Goal: Check status: Check status

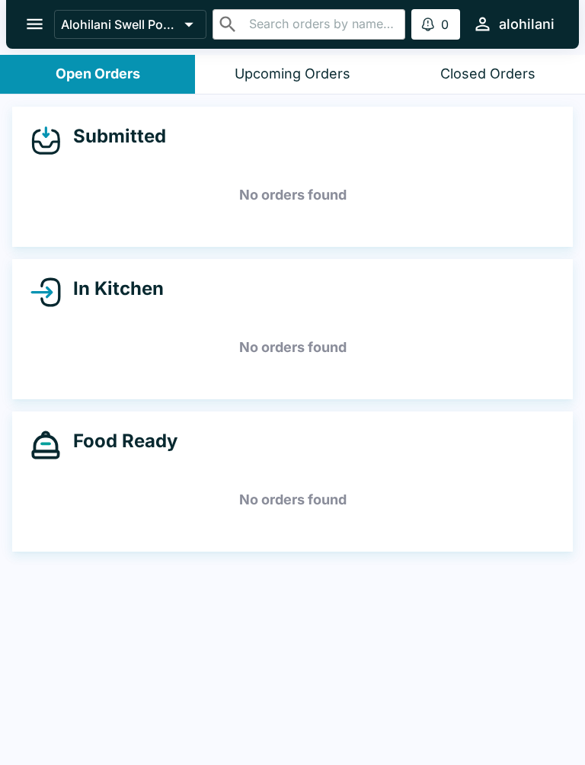
click at [329, 72] on div "Upcoming Orders" at bounding box center [293, 75] width 116 height 18
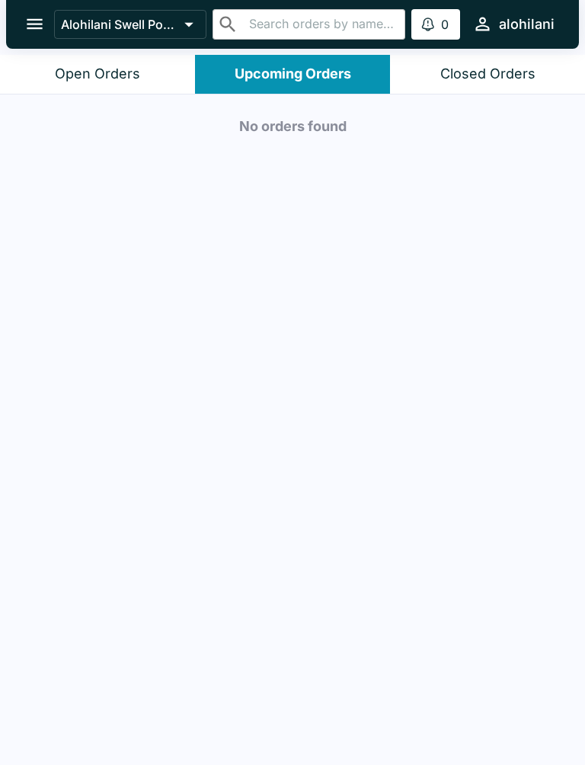
click at [501, 75] on div "Closed Orders" at bounding box center [487, 75] width 95 height 18
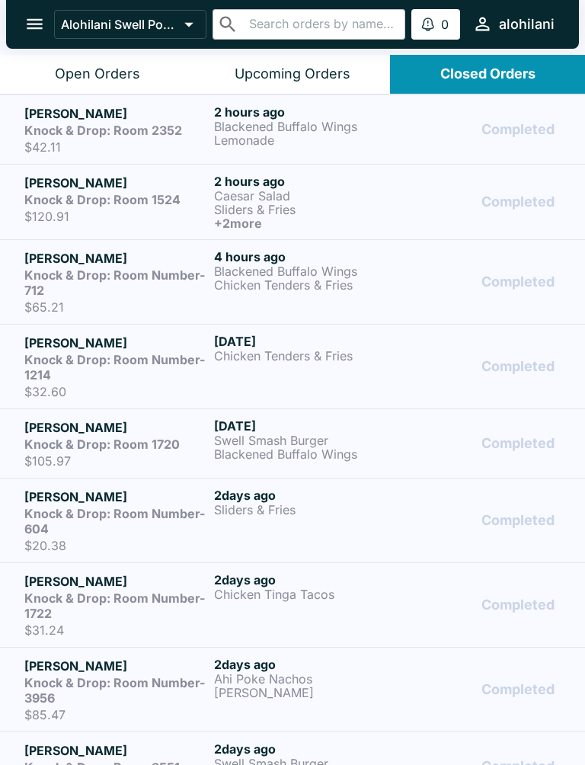
click at [115, 70] on div "Open Orders" at bounding box center [97, 75] width 85 height 18
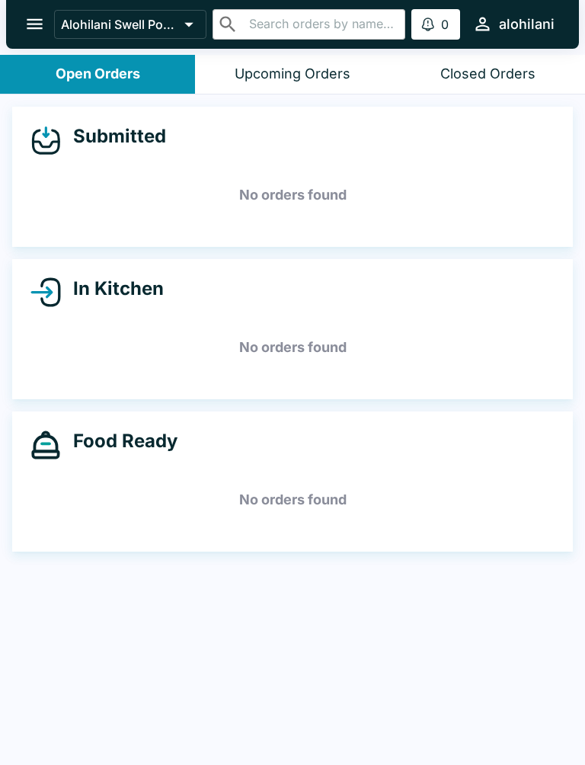
click at [138, 71] on div "Open Orders" at bounding box center [98, 75] width 85 height 18
click at [324, 66] on div "Upcoming Orders" at bounding box center [293, 75] width 116 height 18
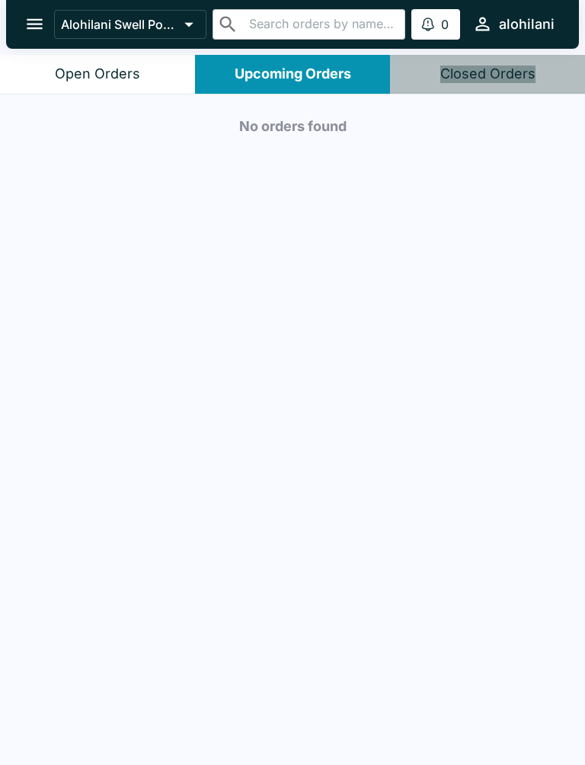
click at [508, 66] on div "Closed Orders" at bounding box center [487, 75] width 95 height 18
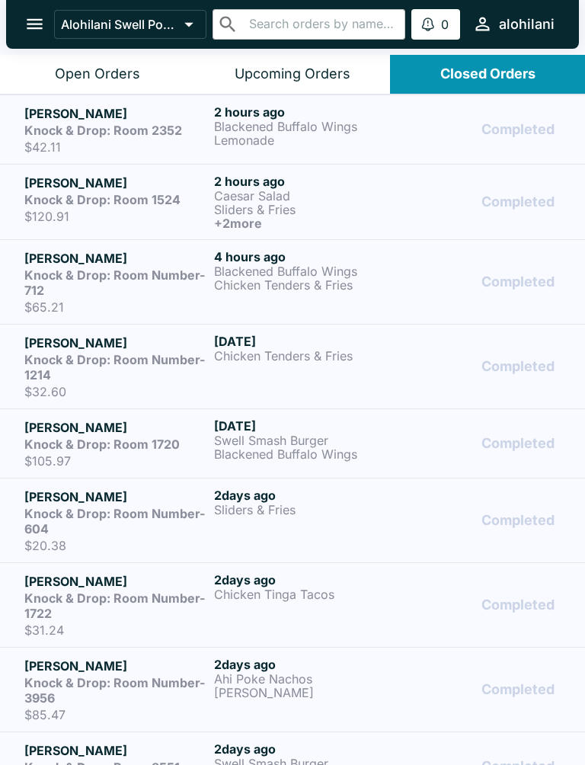
click at [130, 72] on div "Open Orders" at bounding box center [97, 75] width 85 height 18
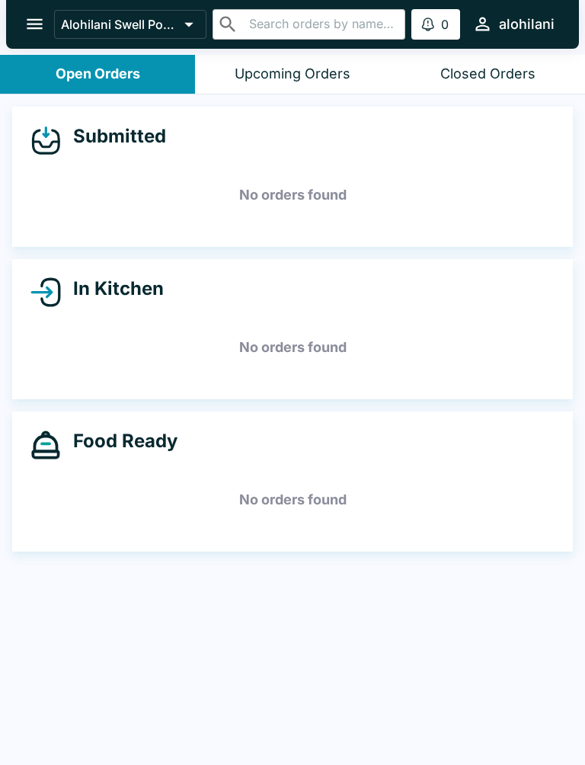
click at [331, 18] on input "text" at bounding box center [322, 24] width 154 height 21
click at [312, 71] on div "Upcoming Orders" at bounding box center [293, 75] width 116 height 18
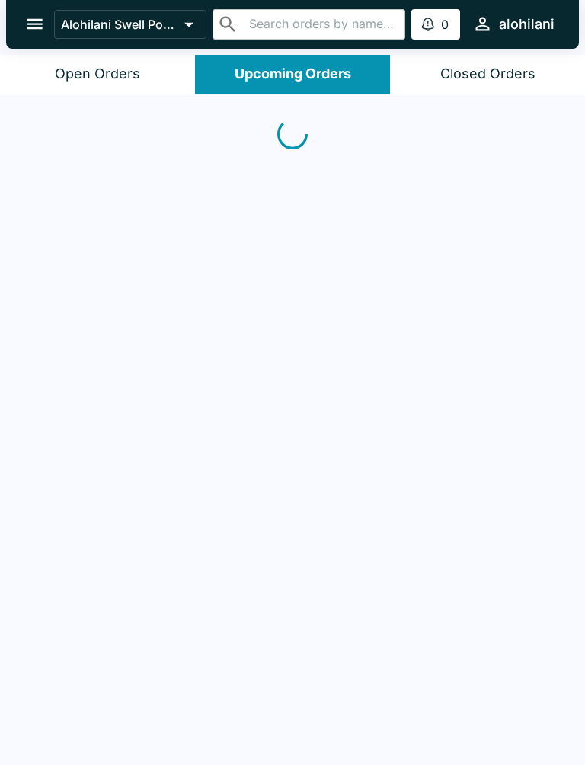
click at [498, 70] on div "Closed Orders" at bounding box center [487, 75] width 95 height 18
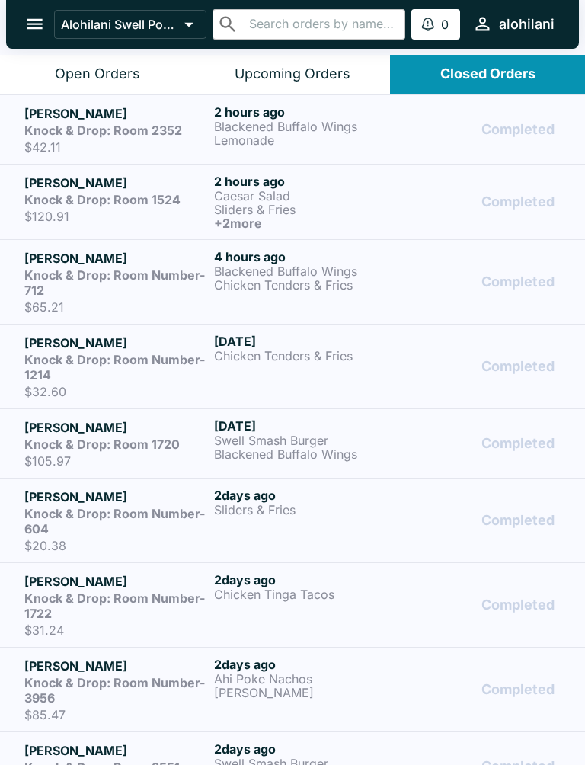
click at [117, 72] on div "Open Orders" at bounding box center [97, 75] width 85 height 18
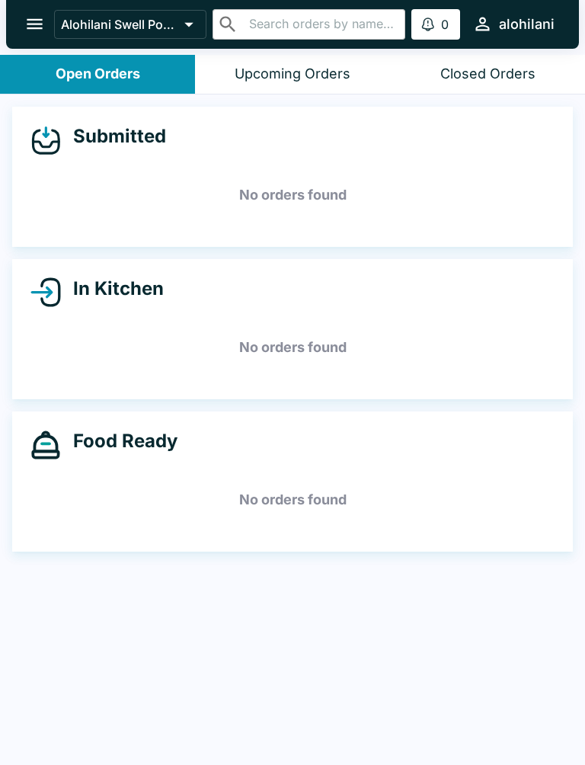
click at [307, 69] on div "Upcoming Orders" at bounding box center [293, 75] width 116 height 18
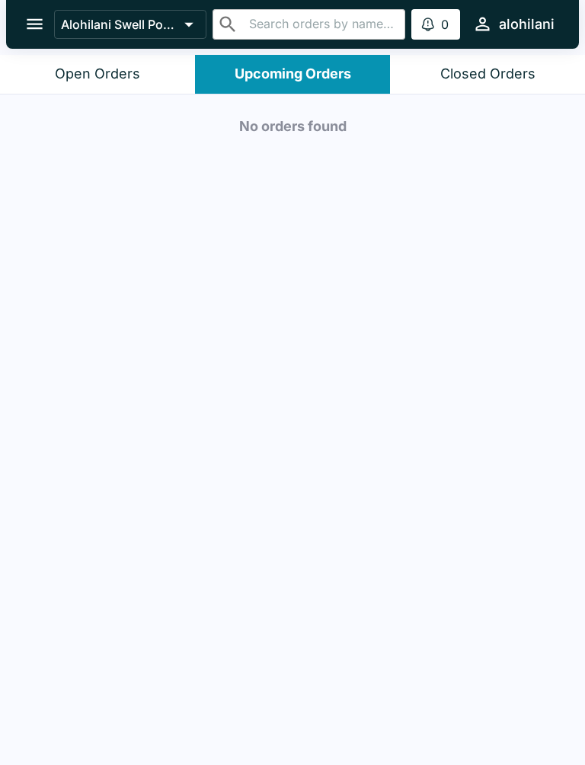
click at [503, 72] on div "Closed Orders" at bounding box center [487, 75] width 95 height 18
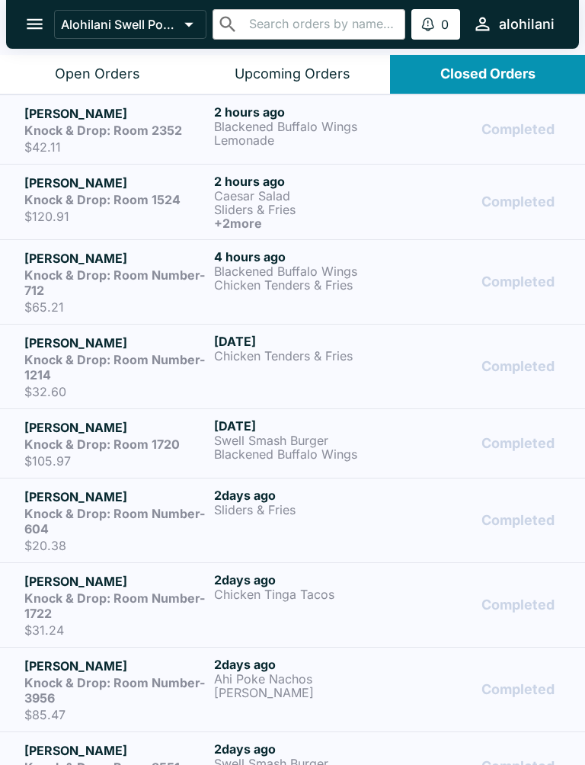
click at [112, 70] on div "Open Orders" at bounding box center [97, 75] width 85 height 18
